Goal: Task Accomplishment & Management: Use online tool/utility

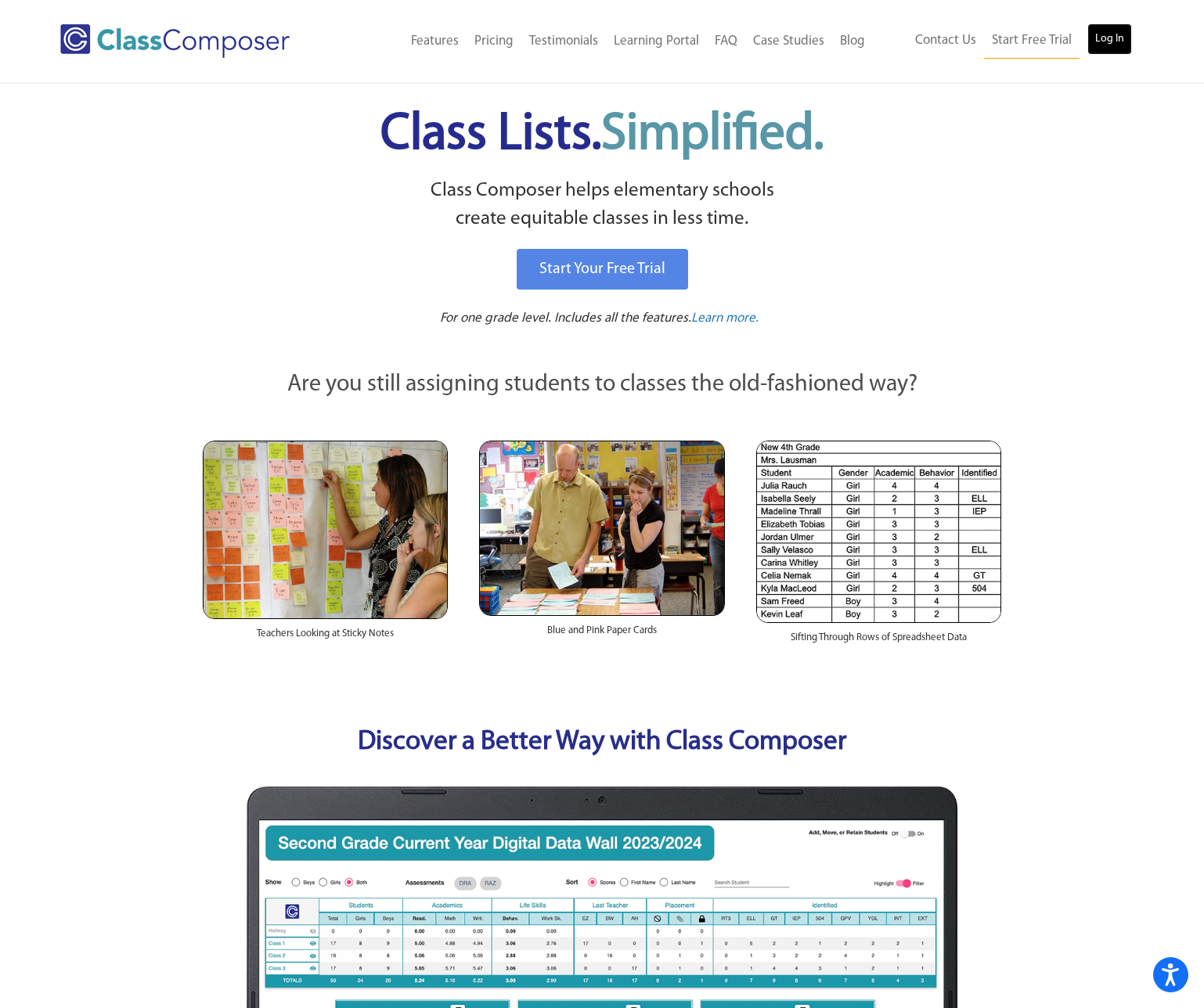
click at [1116, 41] on link "Log In" at bounding box center [1109, 39] width 44 height 31
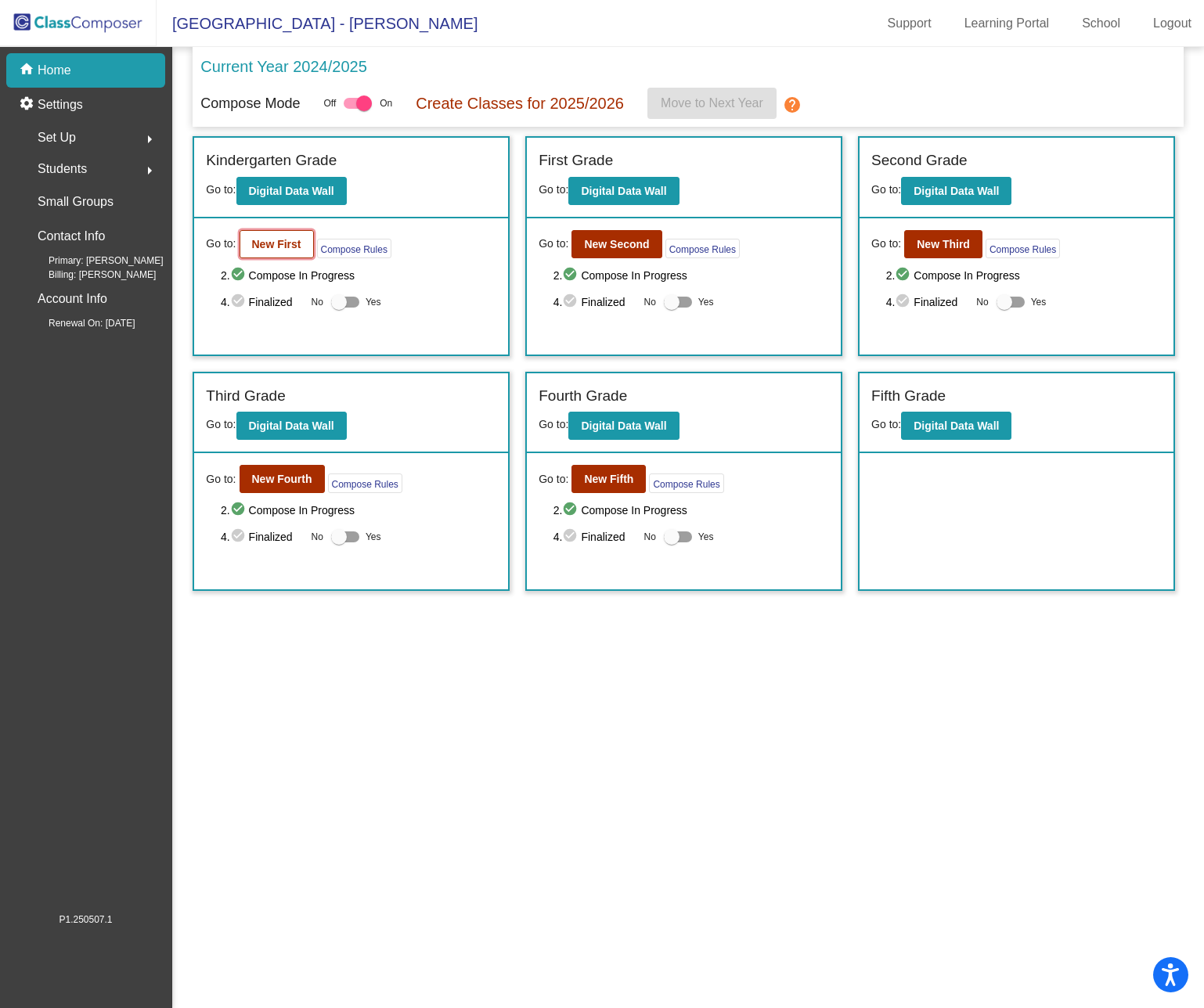
click at [296, 255] on button "New First" at bounding box center [277, 244] width 74 height 28
